Goal: Information Seeking & Learning: Learn about a topic

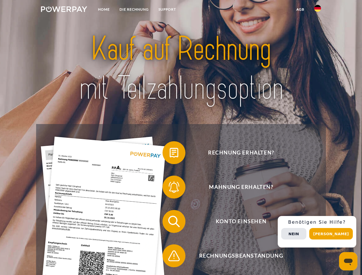
click at [64, 10] on img at bounding box center [64, 9] width 46 height 6
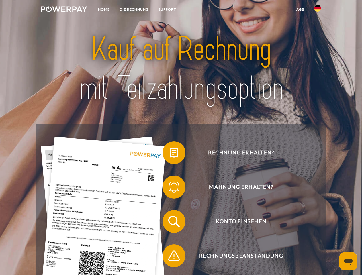
click at [317, 10] on img at bounding box center [317, 8] width 7 height 7
click at [300, 9] on link "agb" at bounding box center [300, 9] width 18 height 10
click at [169, 154] on span at bounding box center [165, 152] width 29 height 29
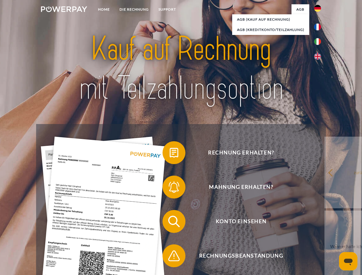
click at [169, 188] on span at bounding box center [165, 187] width 29 height 29
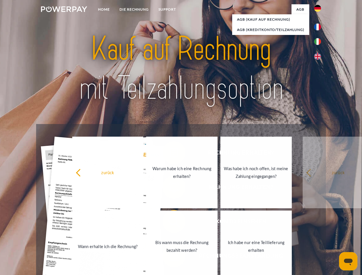
click at [169, 222] on link "Bis wann muss die Rechnung bezahlt werden?" at bounding box center [181, 246] width 71 height 72
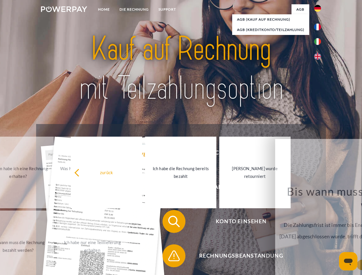
click at [169, 257] on span at bounding box center [165, 255] width 29 height 29
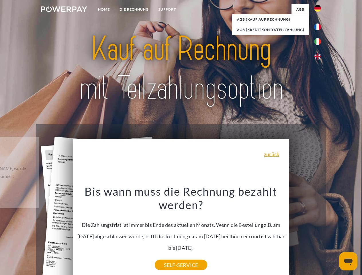
click at [319, 232] on div "Rechnung erhalten? Mahnung erhalten? Konto einsehen" at bounding box center [180, 238] width 289 height 229
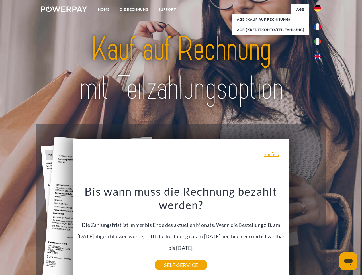
click at [305, 233] on span "Konto einsehen" at bounding box center [241, 221] width 140 height 23
click at [333, 234] on header "Home DIE RECHNUNG SUPPORT" at bounding box center [181, 197] width 362 height 395
